Goal: Use online tool/utility: Utilize a website feature to perform a specific function

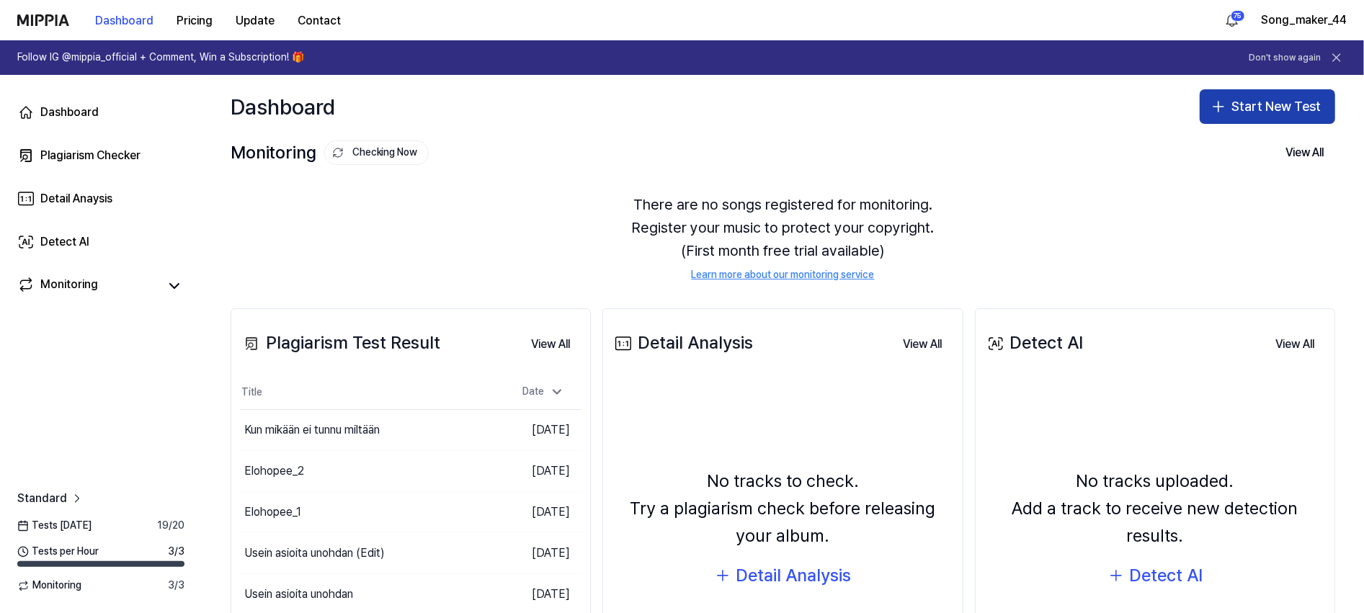
click at [1263, 104] on button "Start New Test" at bounding box center [1267, 106] width 135 height 35
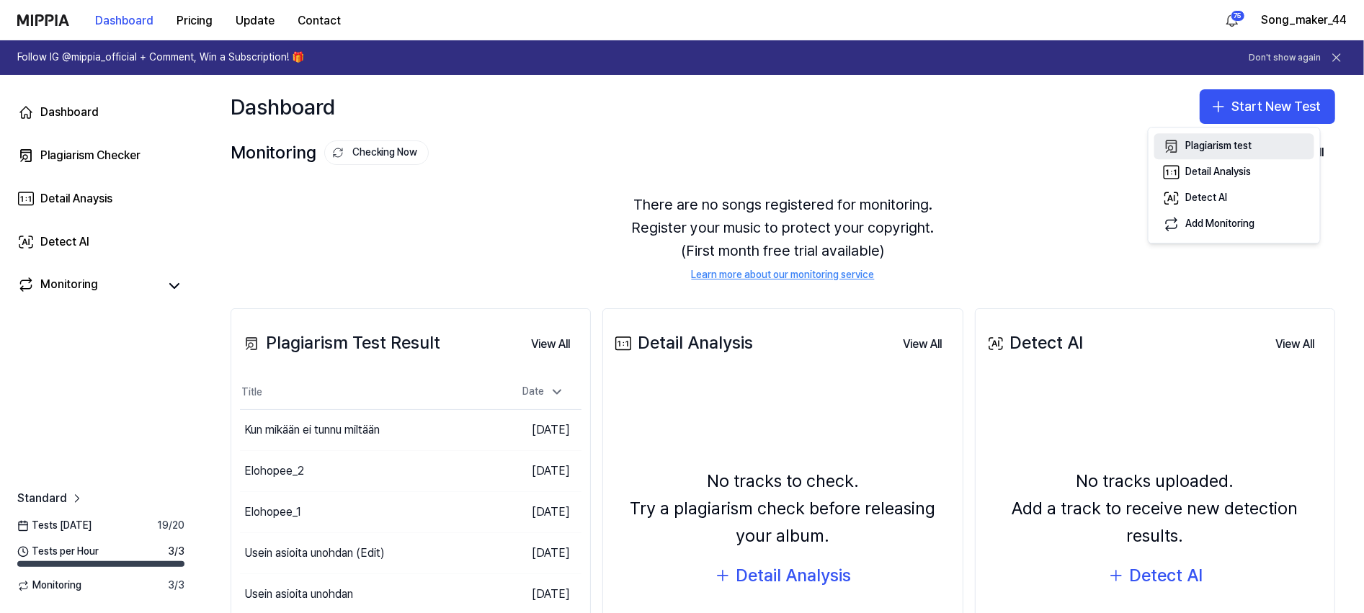
click at [1242, 141] on div "Plagiarism test" at bounding box center [1219, 147] width 66 height 14
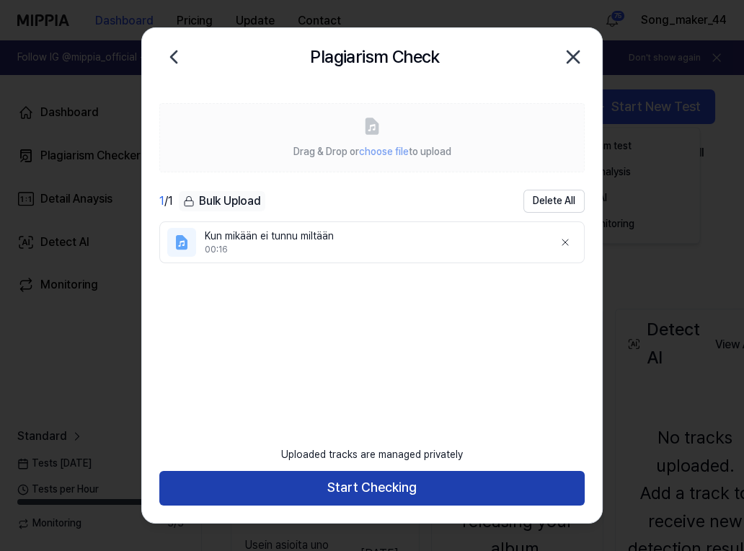
click at [443, 479] on button "Start Checking" at bounding box center [371, 488] width 425 height 35
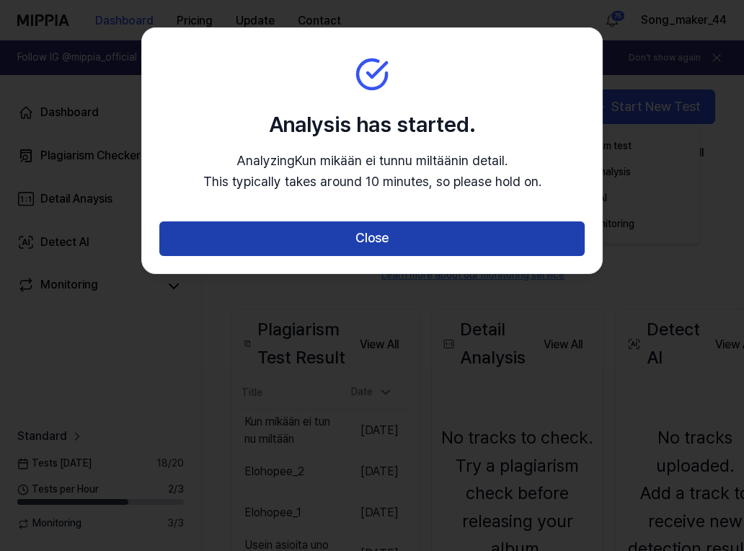
click at [474, 225] on button "Close" at bounding box center [371, 238] width 425 height 35
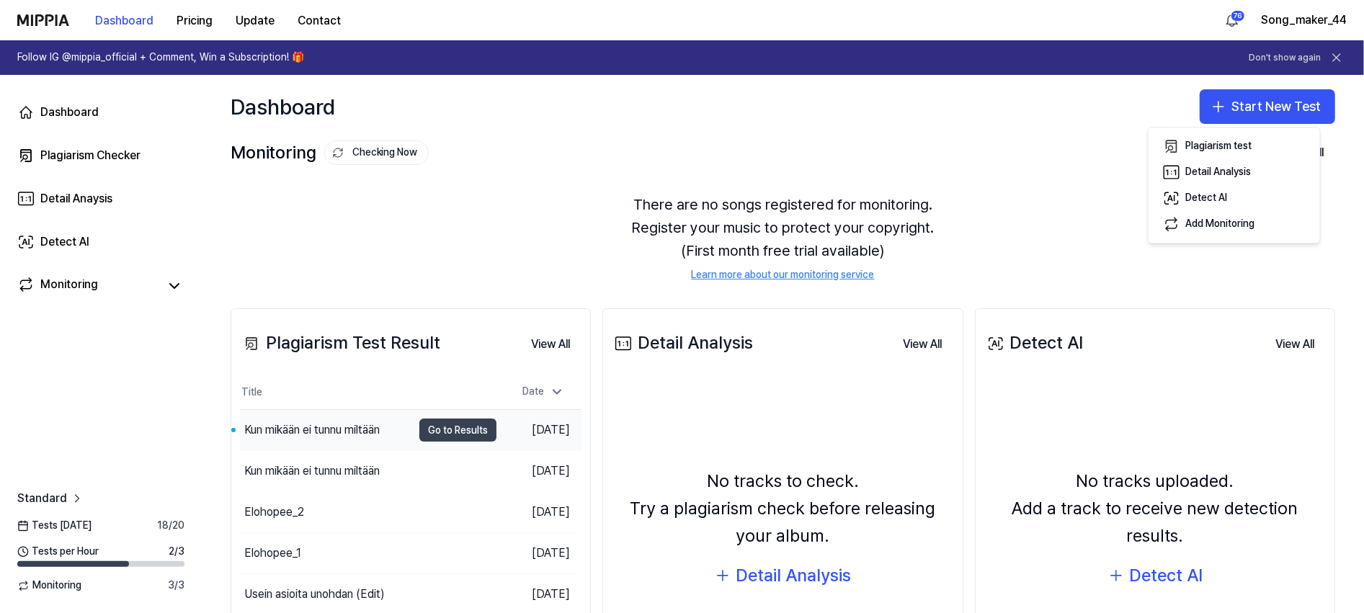
click at [459, 424] on button "Go to Results" at bounding box center [457, 430] width 77 height 23
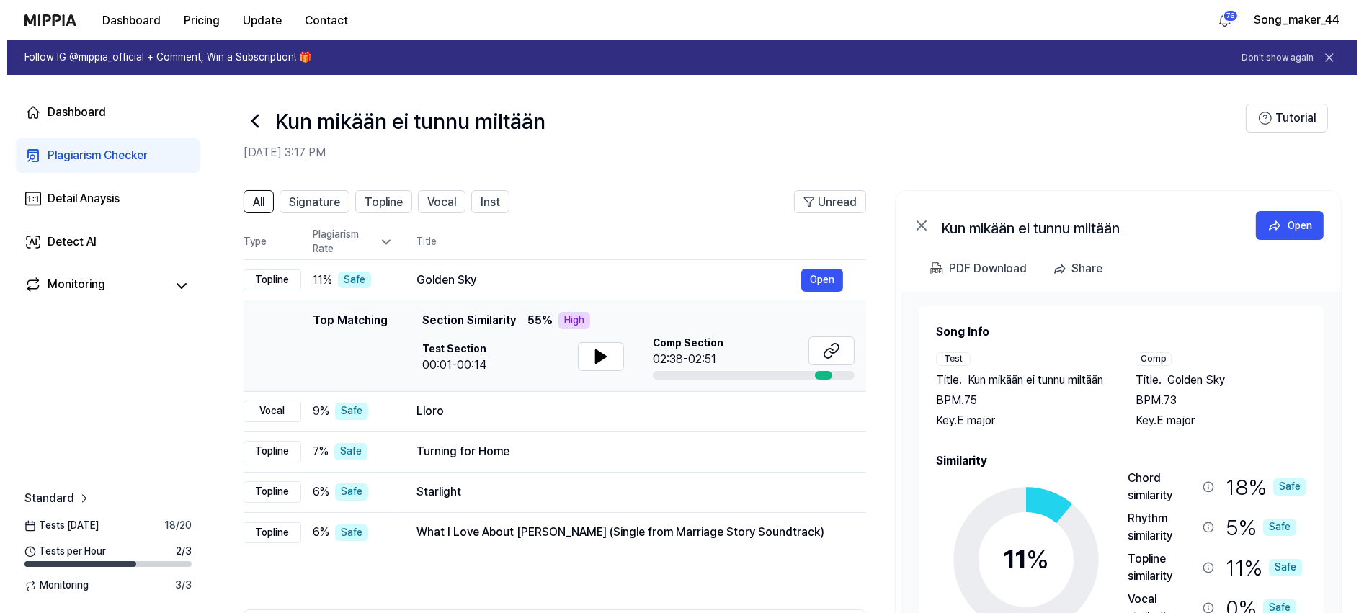
scroll to position [61, 0]
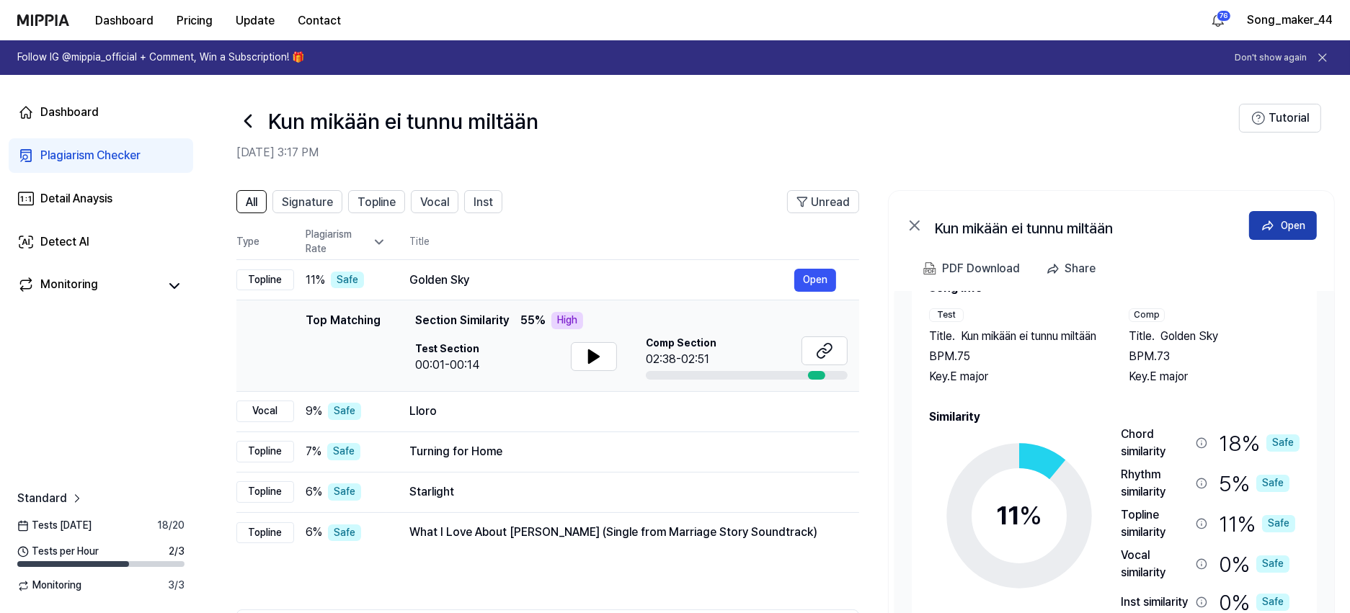
click at [1290, 224] on div "Open" at bounding box center [1293, 226] width 25 height 16
